Goal: Information Seeking & Learning: Check status

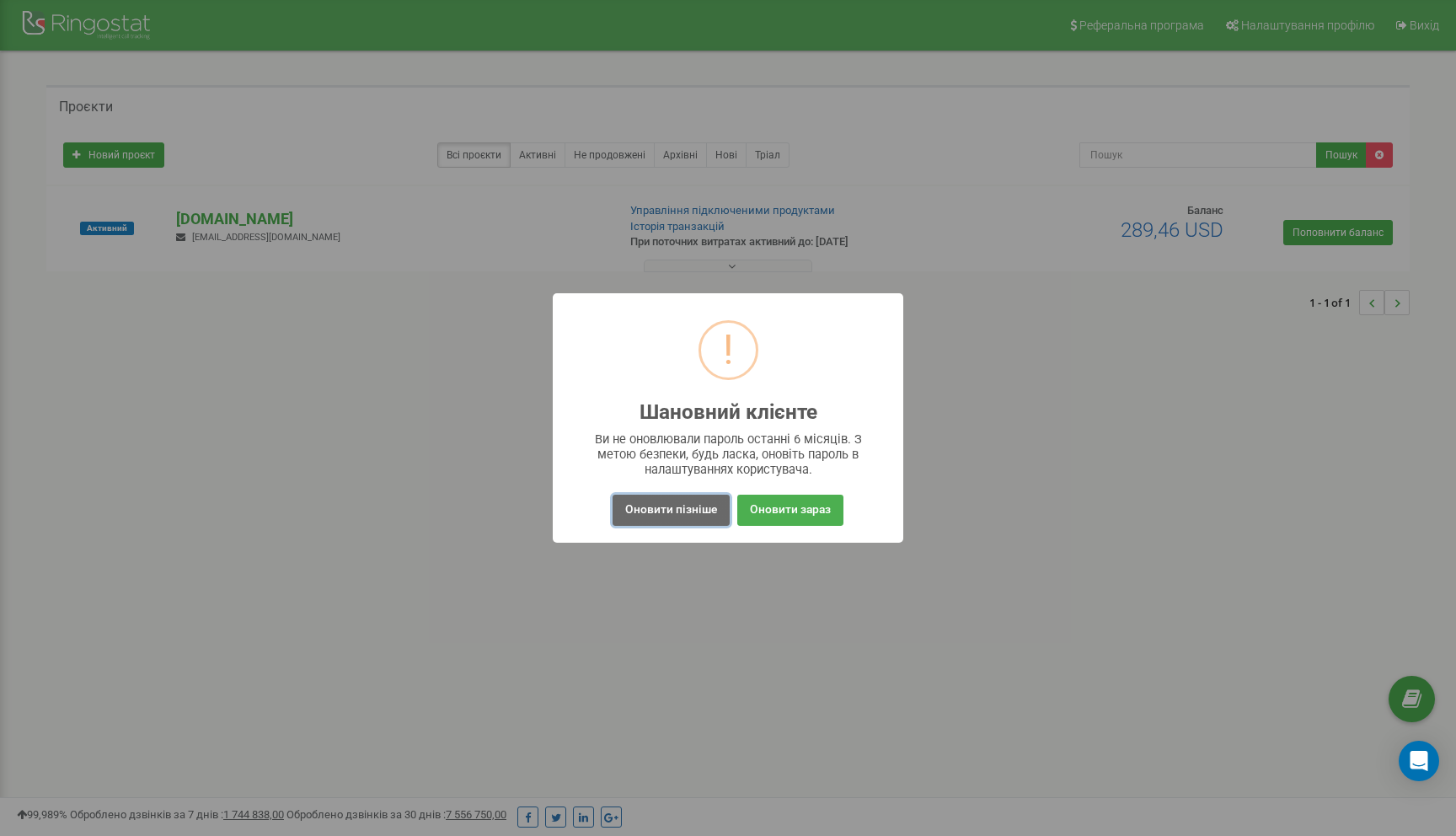
click at [681, 511] on button "Оновити пізніше" at bounding box center [671, 510] width 117 height 31
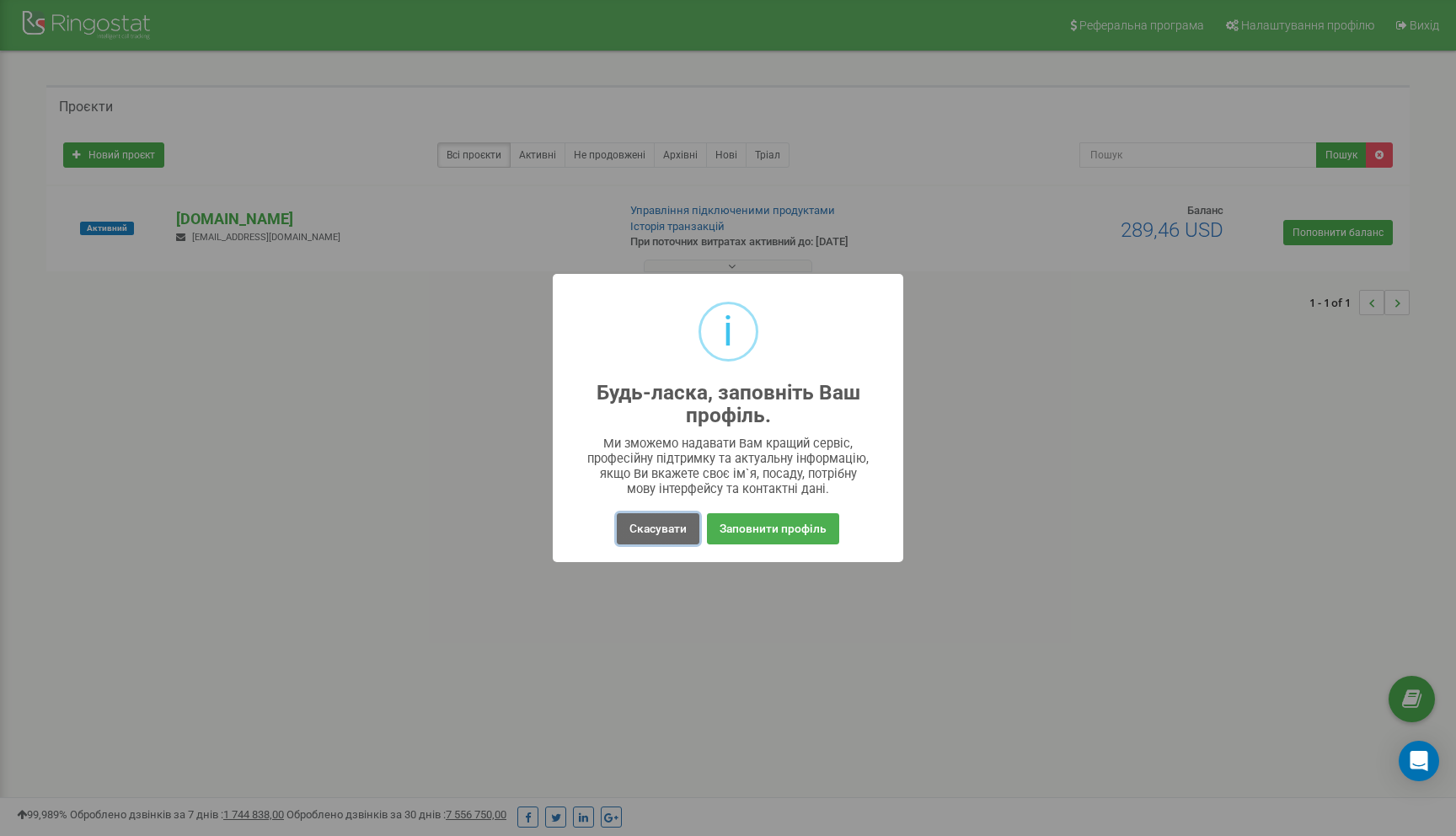
click at [667, 534] on button "Скасувати" at bounding box center [657, 529] width 82 height 31
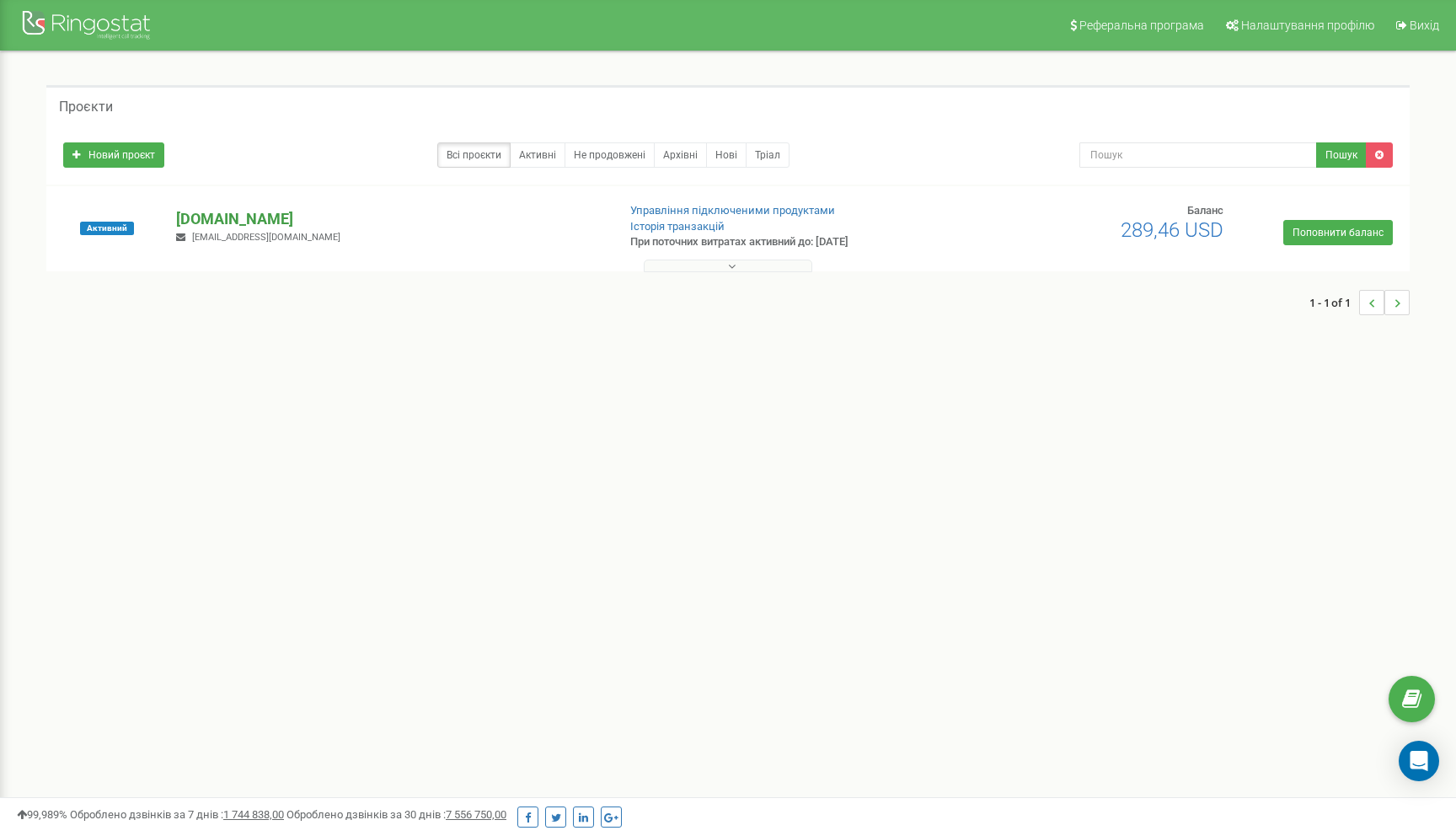
click at [213, 222] on p "[DOMAIN_NAME]" at bounding box center [390, 219] width 427 height 22
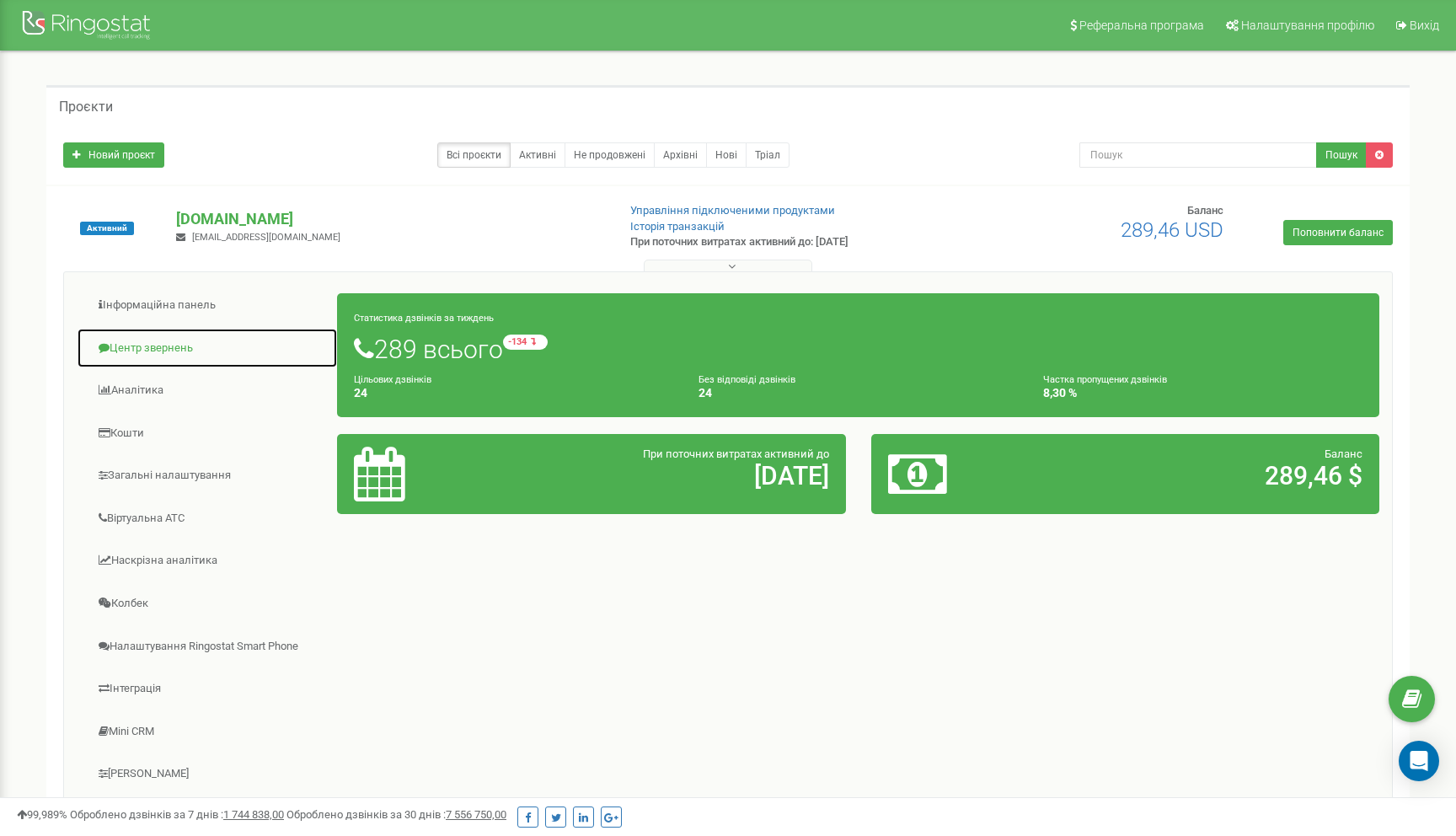
click at [166, 340] on link "Центр звернень" at bounding box center [207, 348] width 261 height 42
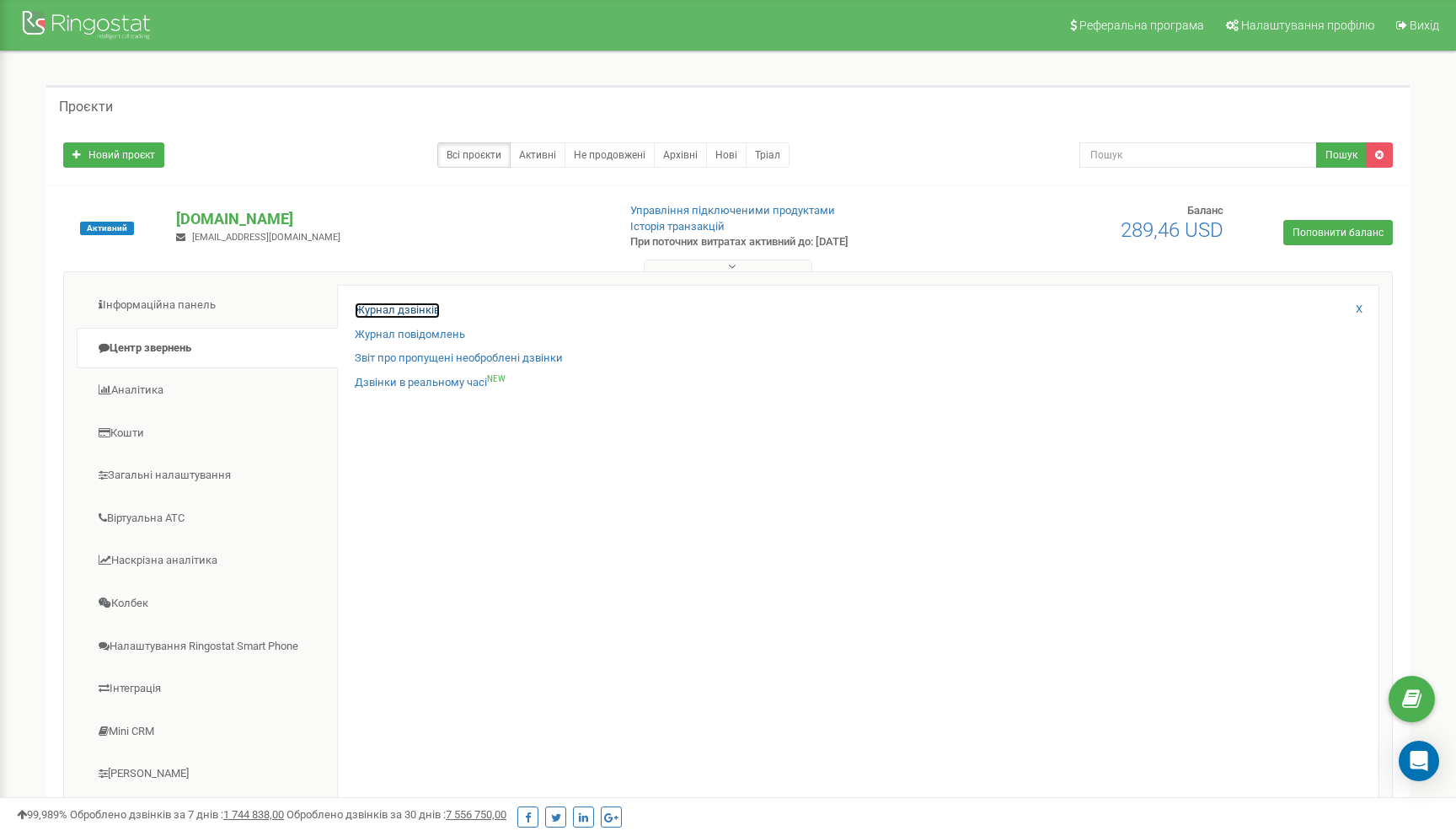
click at [415, 305] on link "Журнал дзвінків" at bounding box center [397, 310] width 85 height 16
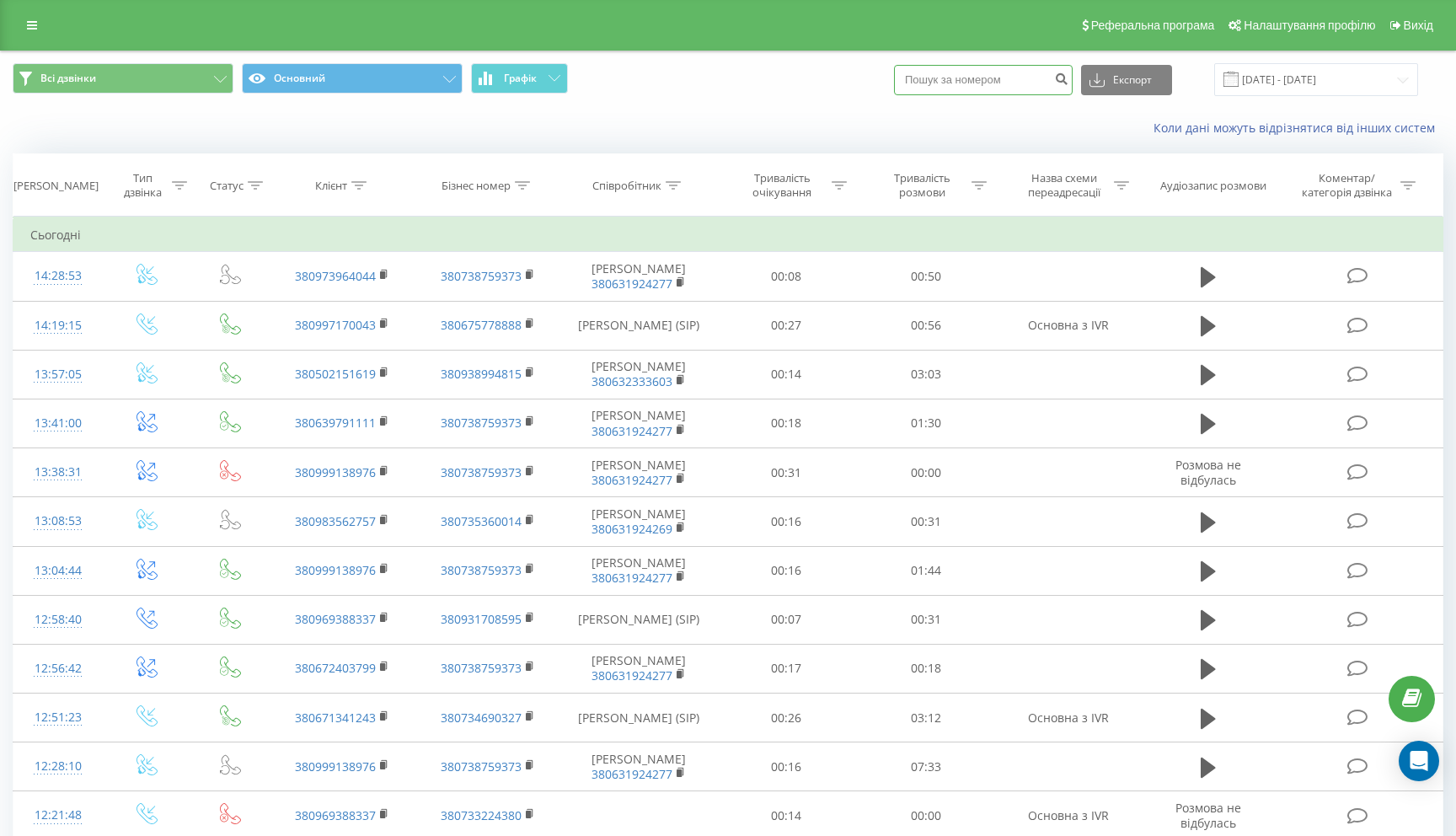
click at [977, 87] on input at bounding box center [983, 79] width 179 height 30
paste input "380997170043"
type input "380997170043"
click at [1068, 73] on icon "submit" at bounding box center [1062, 77] width 15 height 10
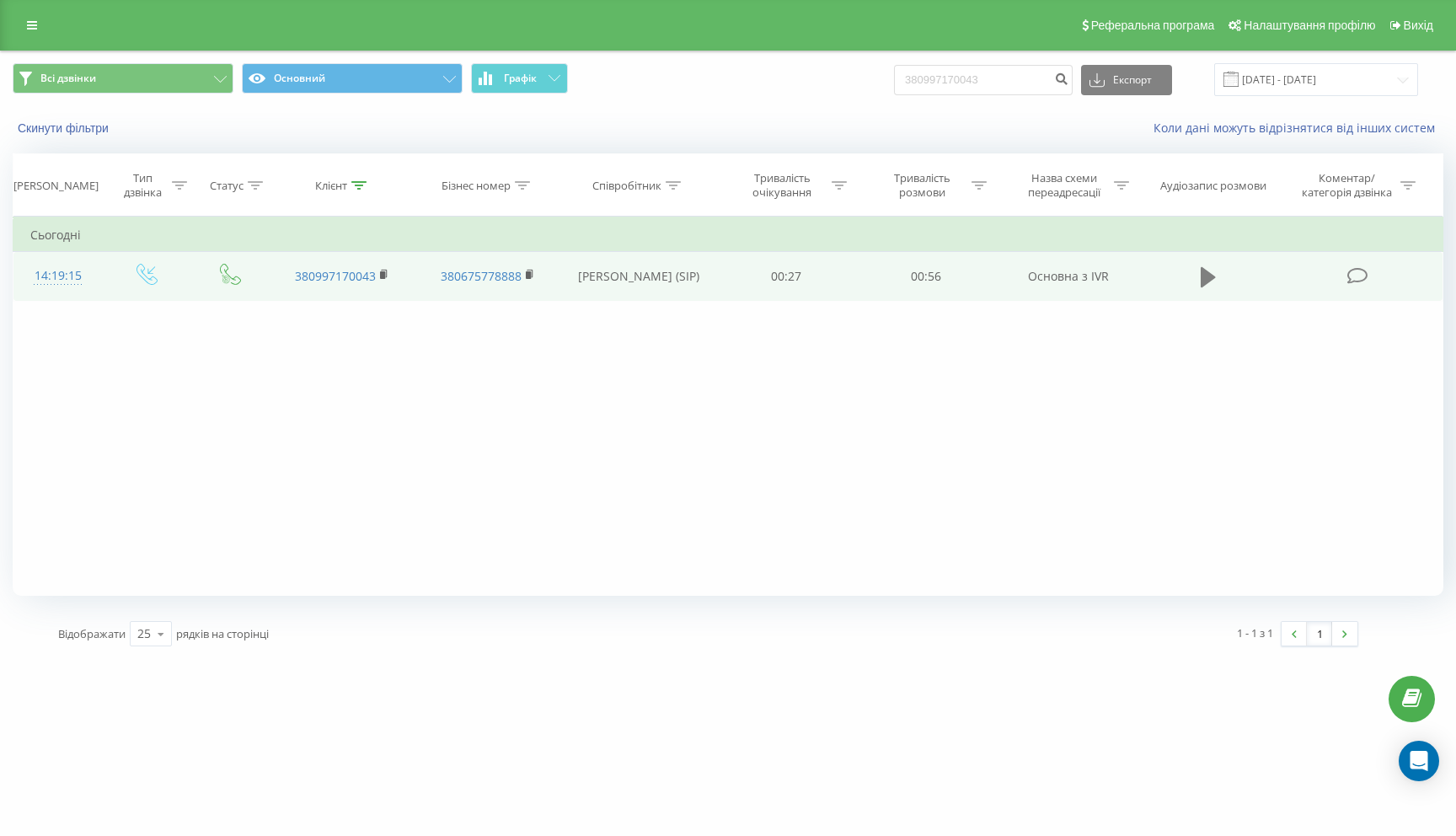
click at [1214, 277] on icon at bounding box center [1209, 277] width 15 height 20
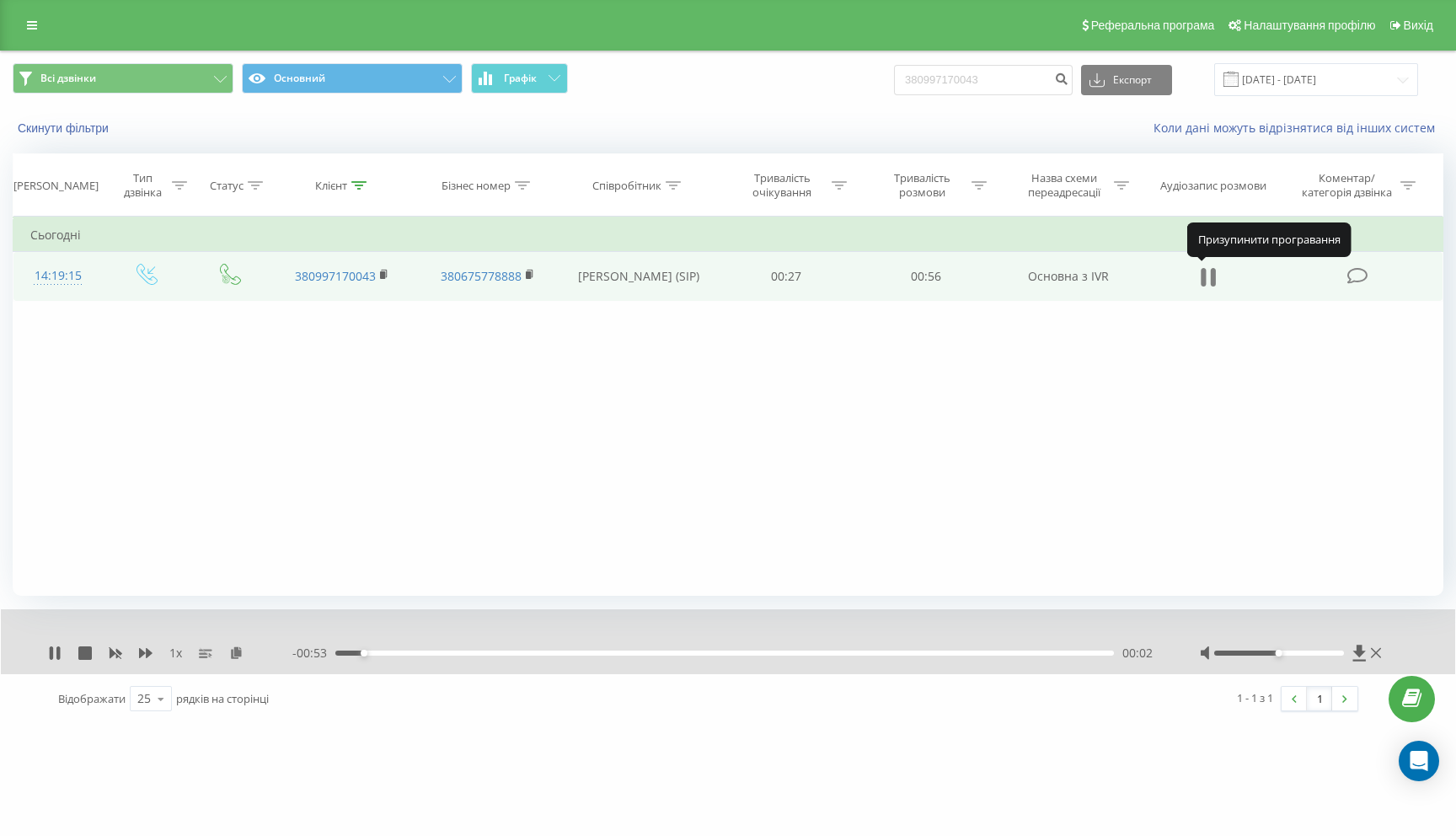
click at [1206, 273] on icon at bounding box center [1209, 278] width 15 height 24
